Goal: Task Accomplishment & Management: Use online tool/utility

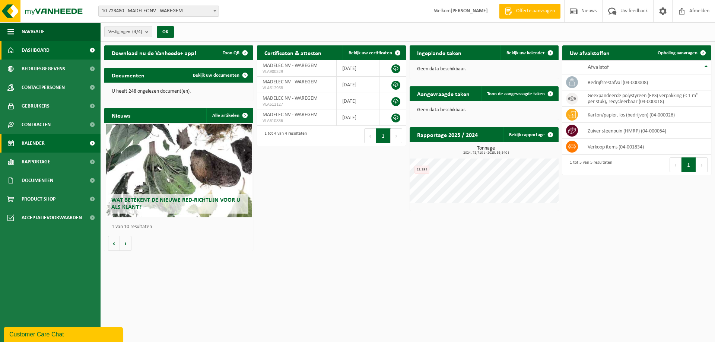
click at [42, 142] on span "Kalender" at bounding box center [33, 143] width 23 height 19
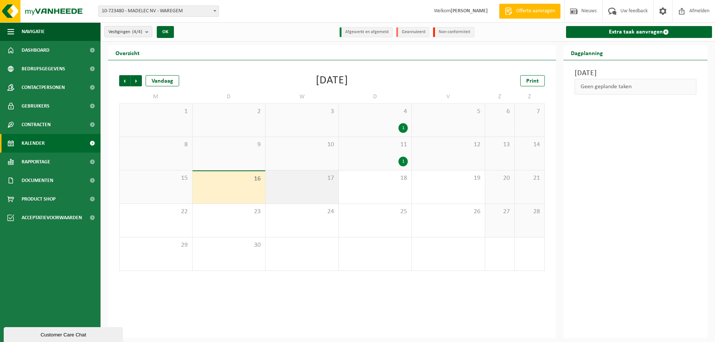
click at [320, 186] on div "17" at bounding box center [301, 186] width 73 height 33
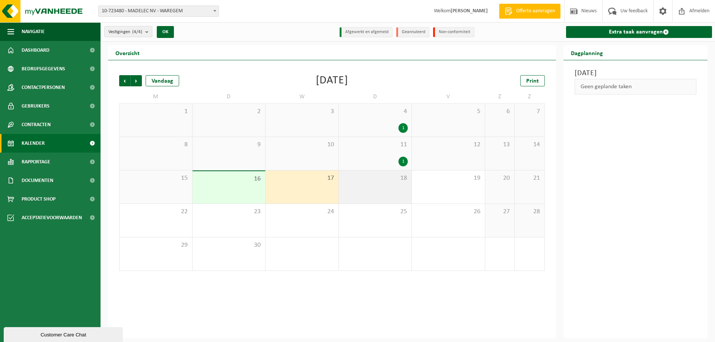
click at [380, 184] on div "18" at bounding box center [375, 186] width 73 height 33
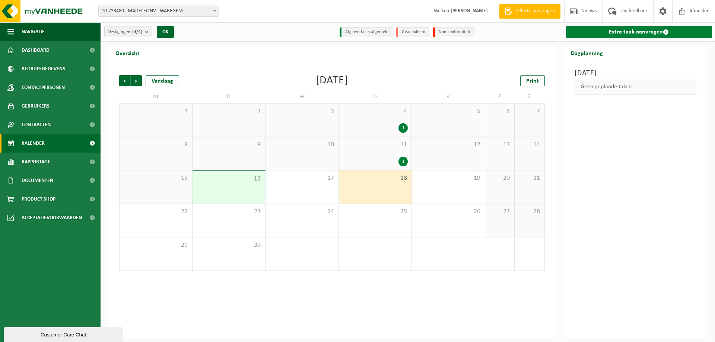
click at [645, 34] on link "Extra taak aanvragen" at bounding box center [639, 32] width 146 height 12
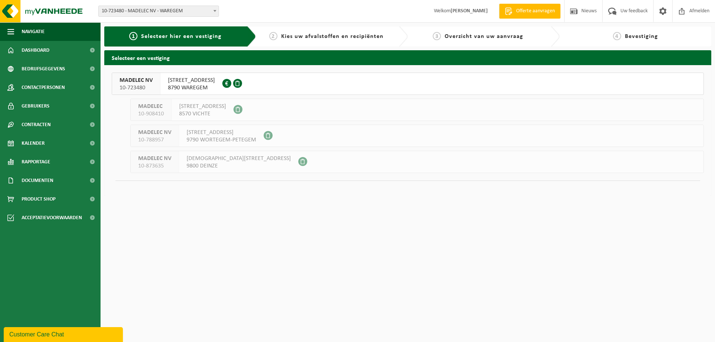
click at [191, 82] on span "KALKHOEVESTRAAT 52" at bounding box center [191, 80] width 47 height 7
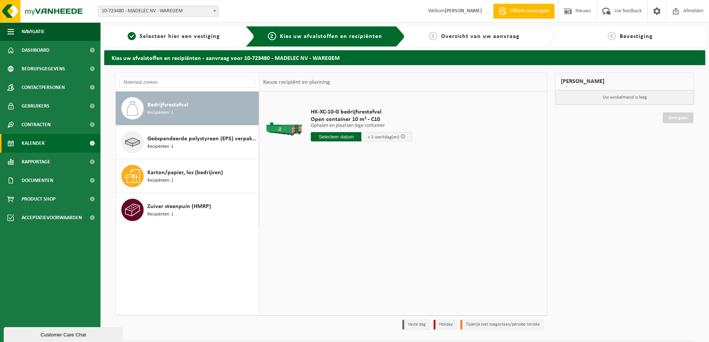
click at [44, 137] on span "Kalender" at bounding box center [33, 143] width 23 height 19
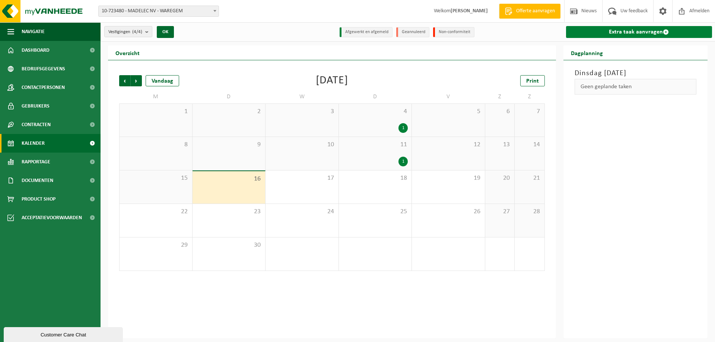
click at [635, 30] on link "Extra taak aanvragen" at bounding box center [639, 32] width 146 height 12
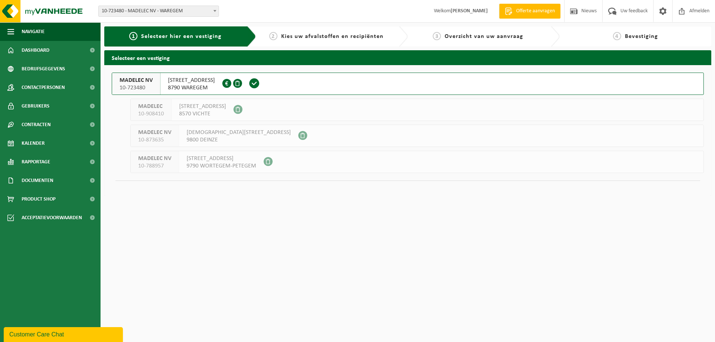
click at [173, 81] on span "[STREET_ADDRESS]" at bounding box center [191, 80] width 47 height 7
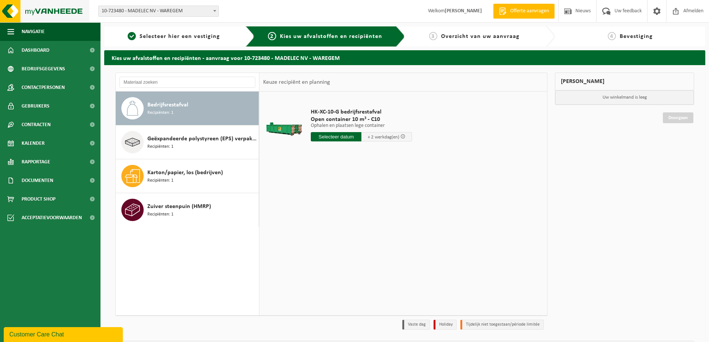
click at [38, 12] on img at bounding box center [44, 11] width 89 height 22
